Goal: Task Accomplishment & Management: Use online tool/utility

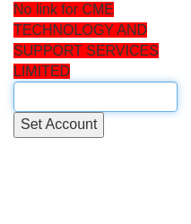
click at [56, 85] on input "text" at bounding box center [95, 96] width 164 height 30
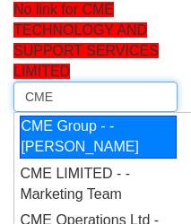
click at [127, 151] on div "CME Group - - Andrew Howes" at bounding box center [98, 136] width 157 height 43
type input "CME Group - - Andrew Howes"
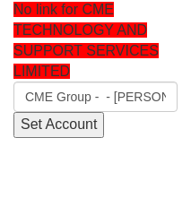
click at [47, 128] on input "Set Account" at bounding box center [58, 125] width 90 height 26
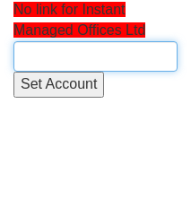
click at [101, 51] on input "text" at bounding box center [95, 56] width 164 height 30
type input "T"
click at [101, 51] on input "text" at bounding box center [95, 56] width 164 height 30
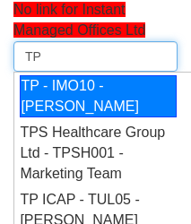
click at [103, 108] on div "TP - IMO10 - Eugene Larkin" at bounding box center [98, 96] width 157 height 43
type input "TP - IMO10 - Eugene Larkin"
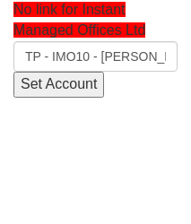
click at [39, 84] on input "Set Account" at bounding box center [58, 85] width 90 height 26
